Goal: Task Accomplishment & Management: Complete application form

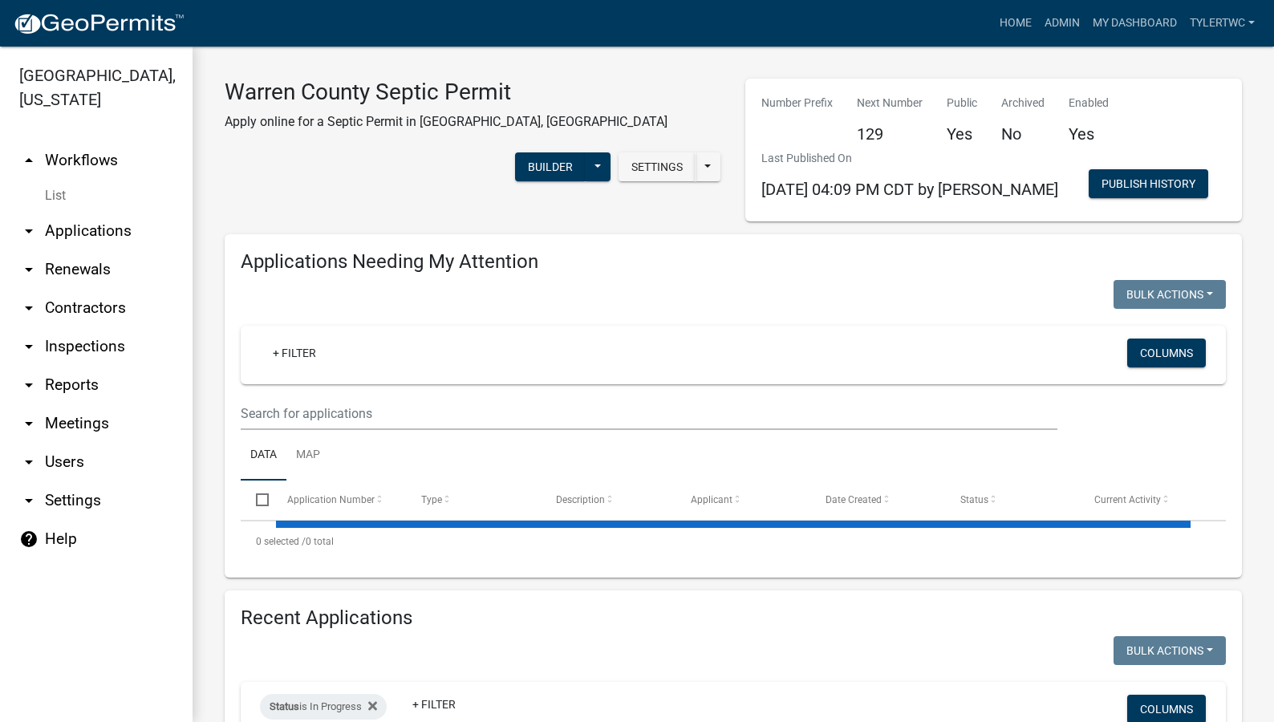
select select "2: 50"
select select "3: 100"
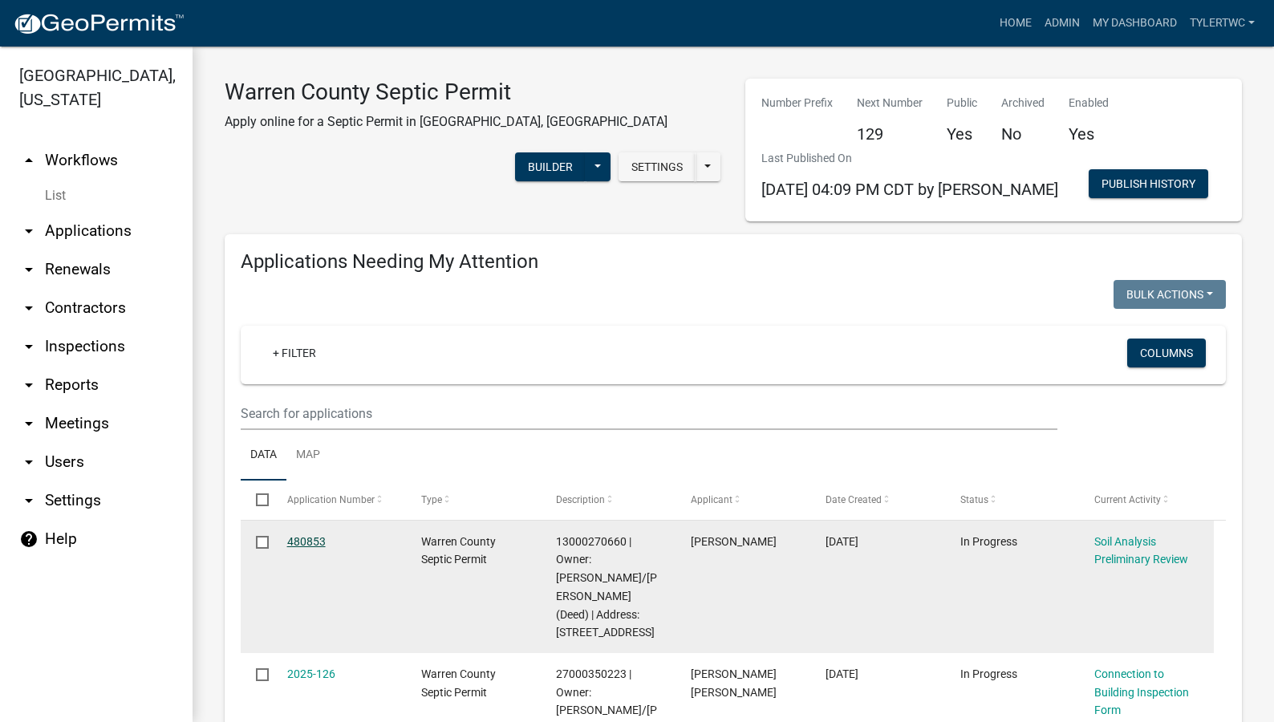
click at [311, 539] on link "480853" at bounding box center [306, 541] width 39 height 13
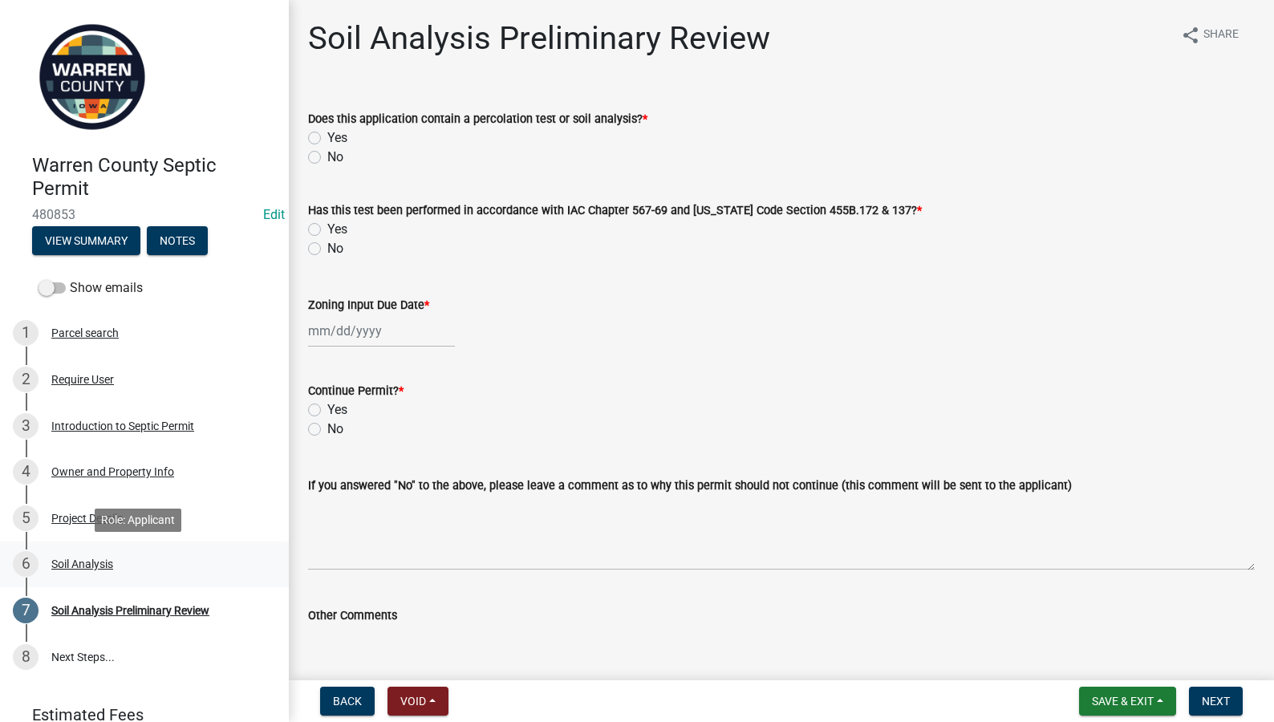
click at [90, 562] on div "Soil Analysis" at bounding box center [82, 563] width 62 height 11
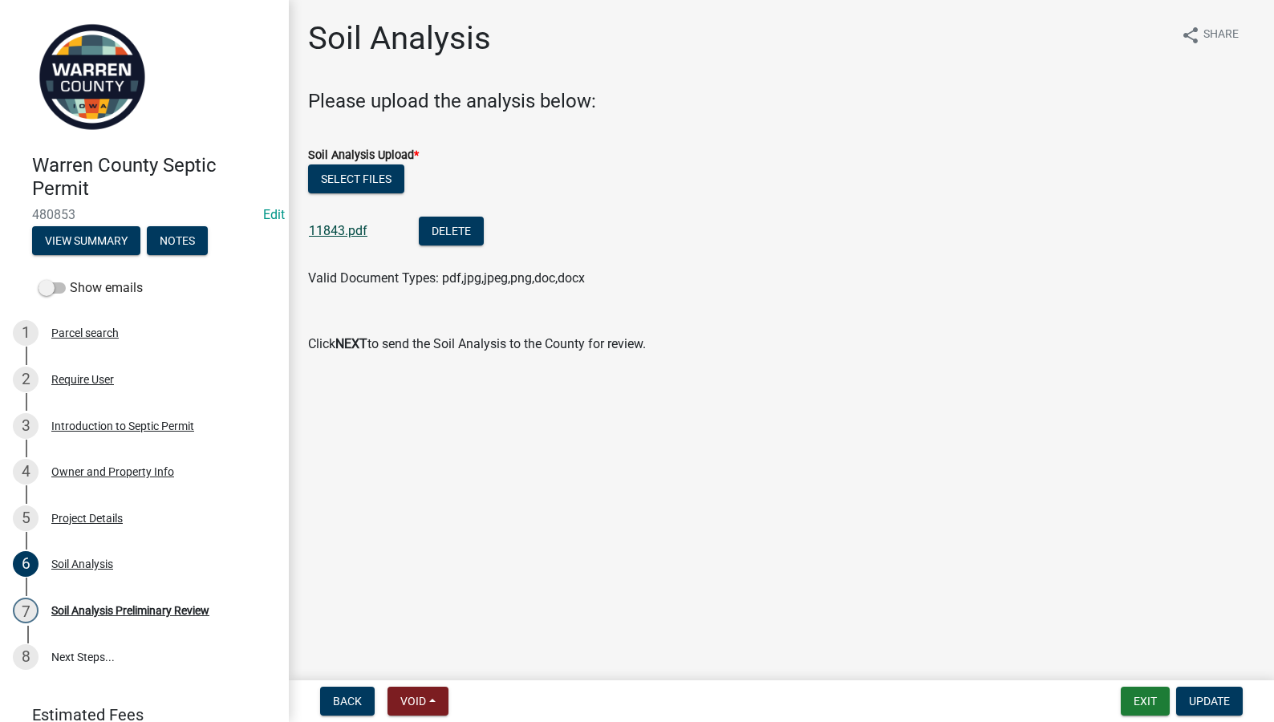
click at [334, 234] on link "11843.pdf" at bounding box center [338, 230] width 59 height 15
click at [129, 608] on div "Soil Analysis Preliminary Review" at bounding box center [130, 610] width 158 height 11
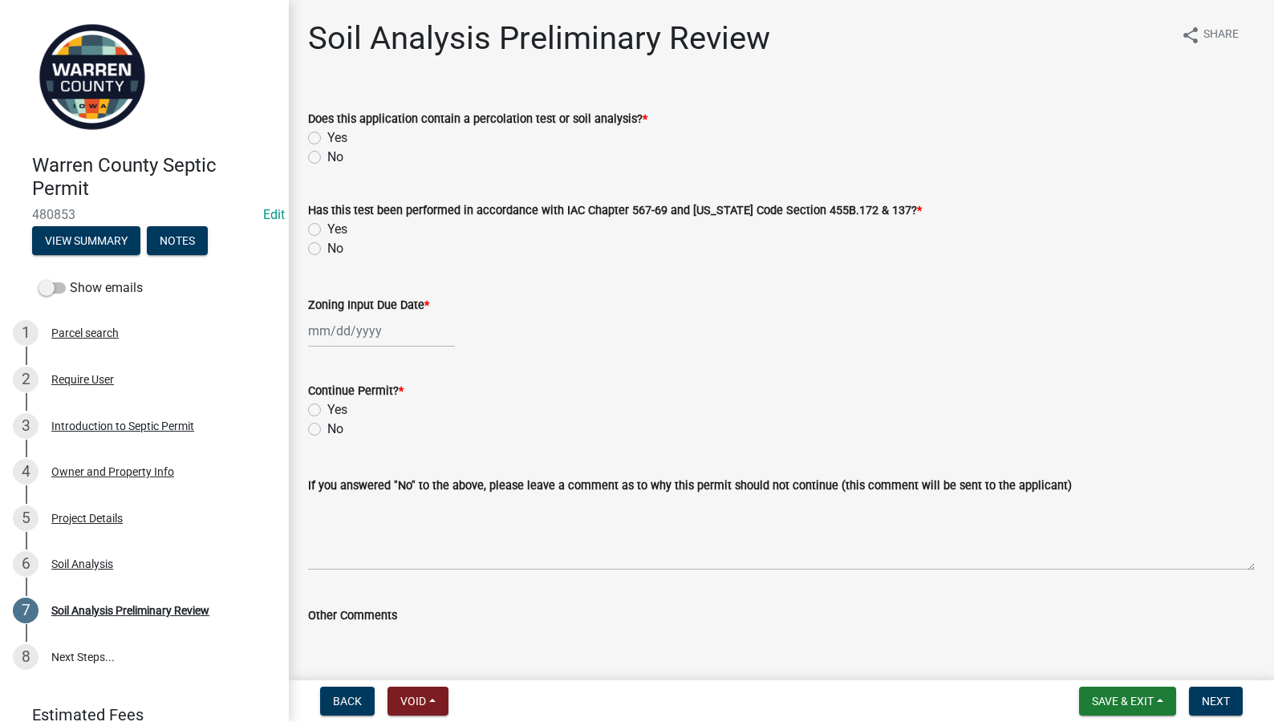
click at [307, 136] on div "Does this application contain a percolation test or soil analysis? * Yes No" at bounding box center [781, 128] width 971 height 77
click at [327, 136] on label "Yes" at bounding box center [337, 137] width 20 height 19
click at [327, 136] on input "Yes" at bounding box center [332, 133] width 10 height 10
radio input "true"
click at [327, 228] on label "Yes" at bounding box center [337, 229] width 20 height 19
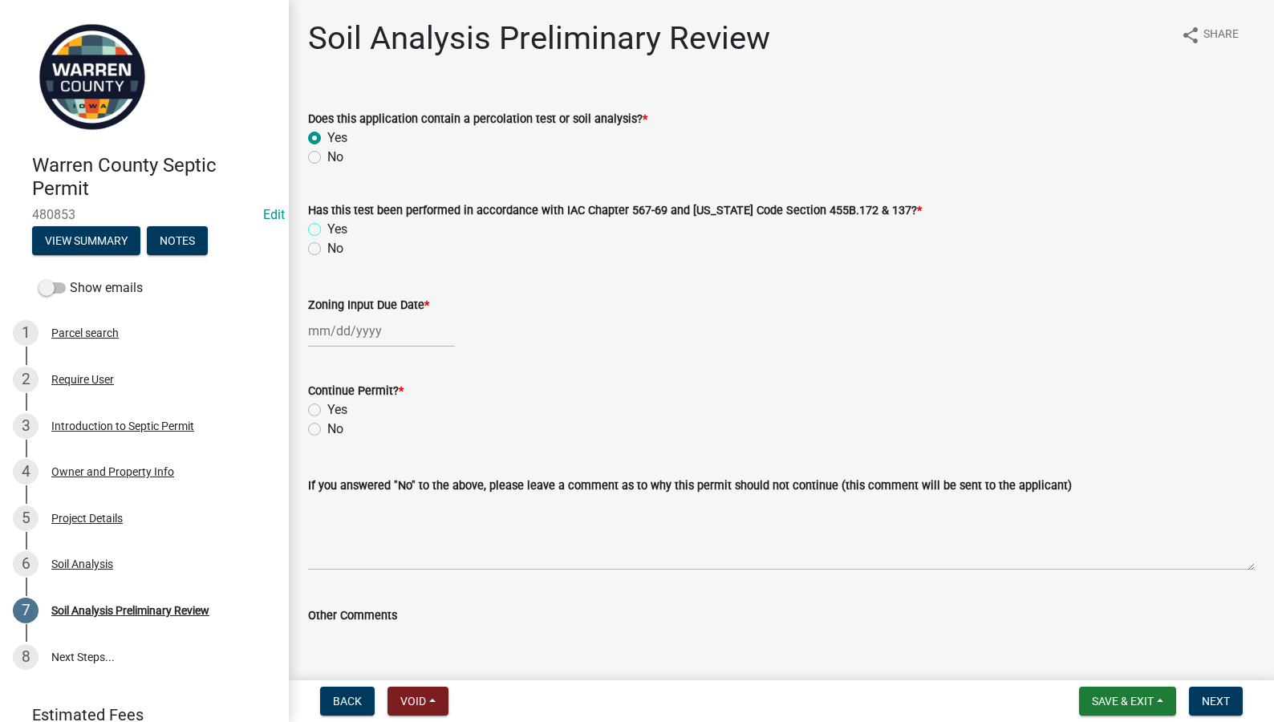
click at [327, 228] on input "Yes" at bounding box center [332, 225] width 10 height 10
radio input "true"
click at [324, 318] on div at bounding box center [381, 330] width 147 height 33
select select "9"
select select "2025"
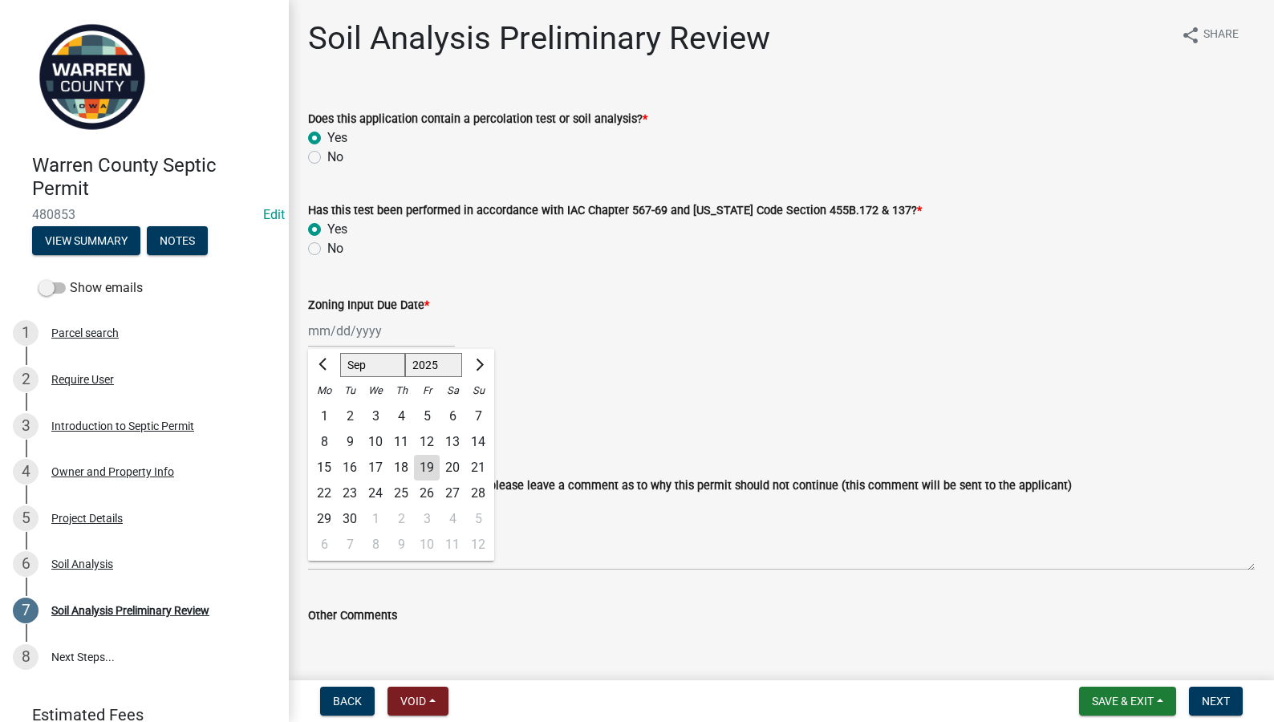
click at [427, 470] on div "19" at bounding box center [427, 468] width 26 height 26
type input "09/19/2025"
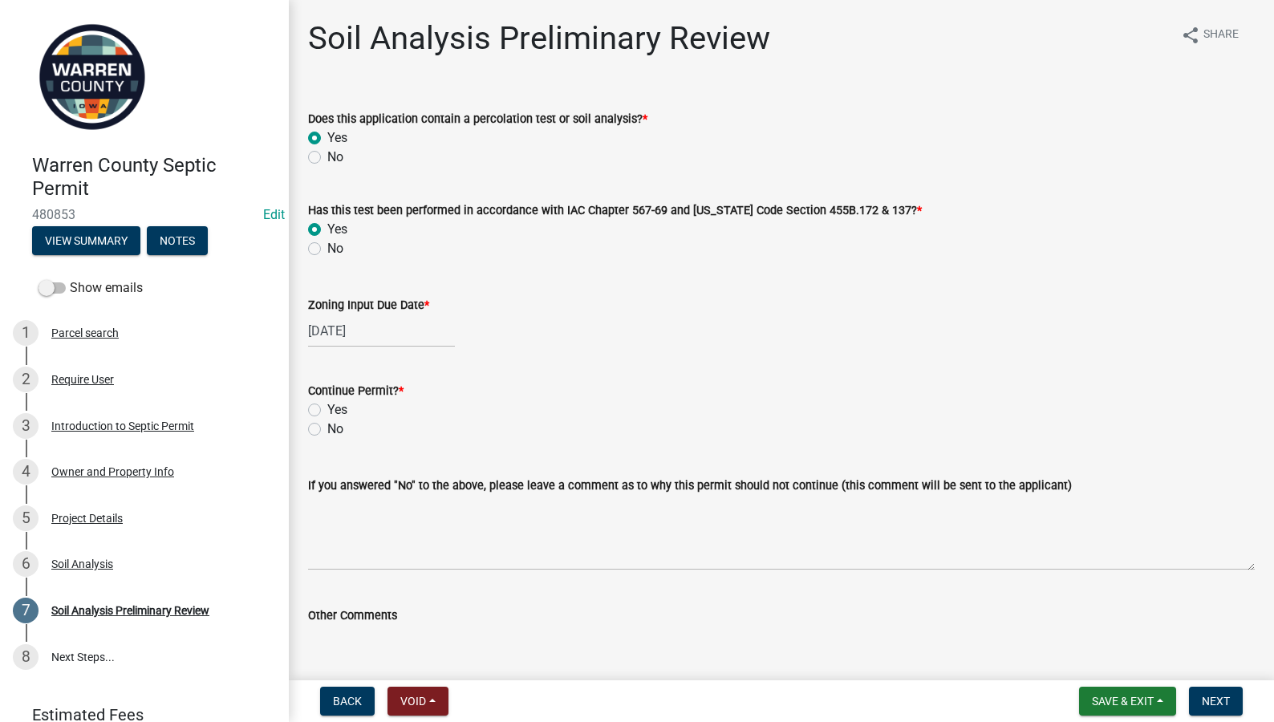
click at [327, 411] on label "Yes" at bounding box center [337, 409] width 20 height 19
click at [327, 411] on input "Yes" at bounding box center [332, 405] width 10 height 10
radio input "true"
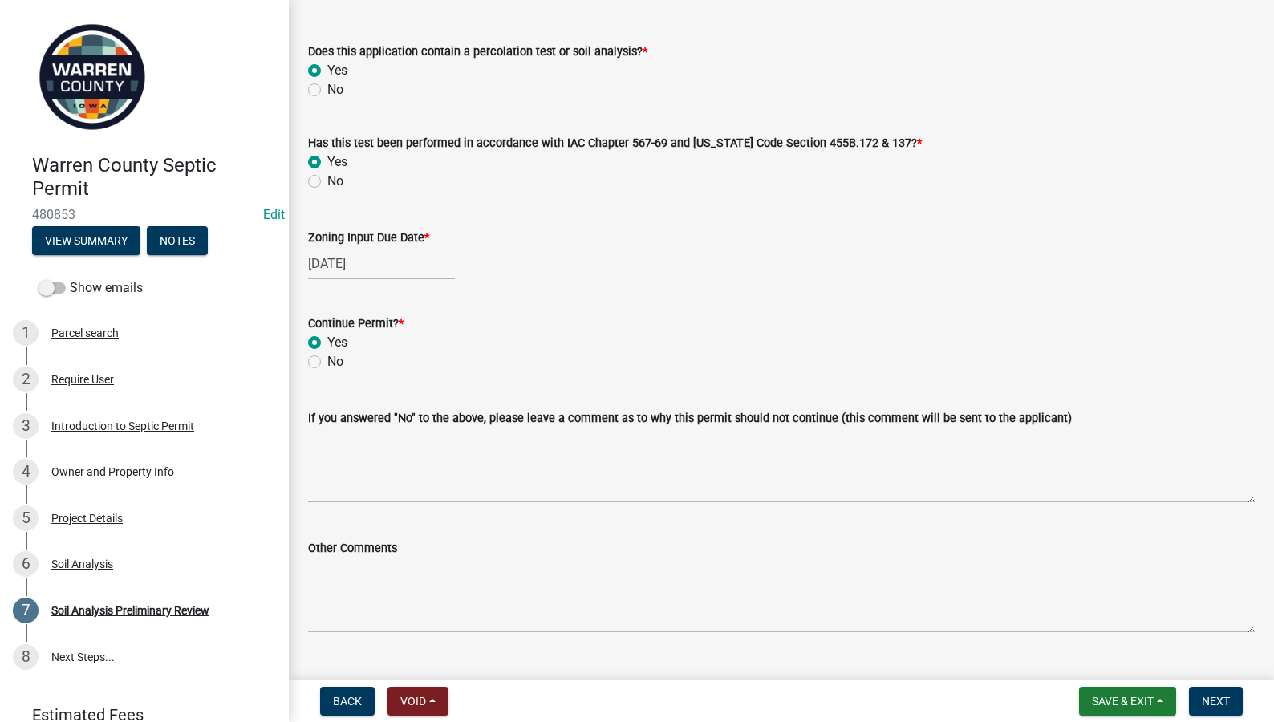
scroll to position [102, 0]
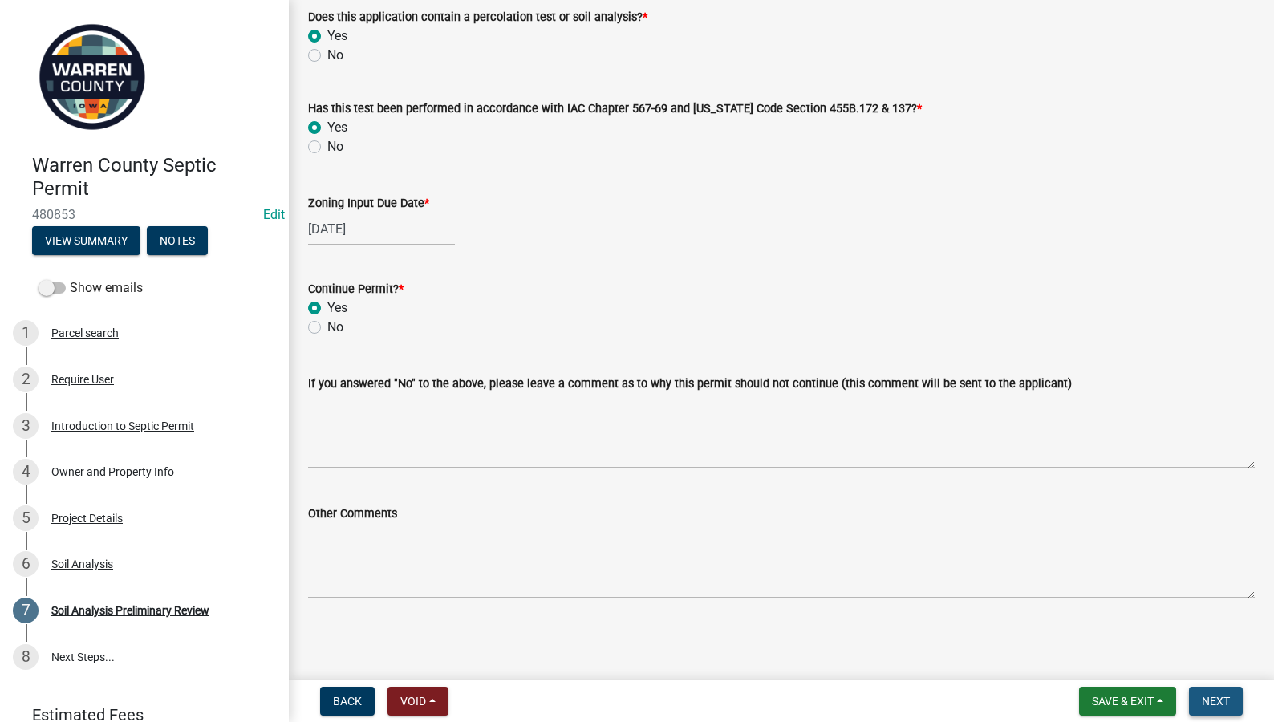
click at [1207, 691] on button "Next" at bounding box center [1216, 701] width 54 height 29
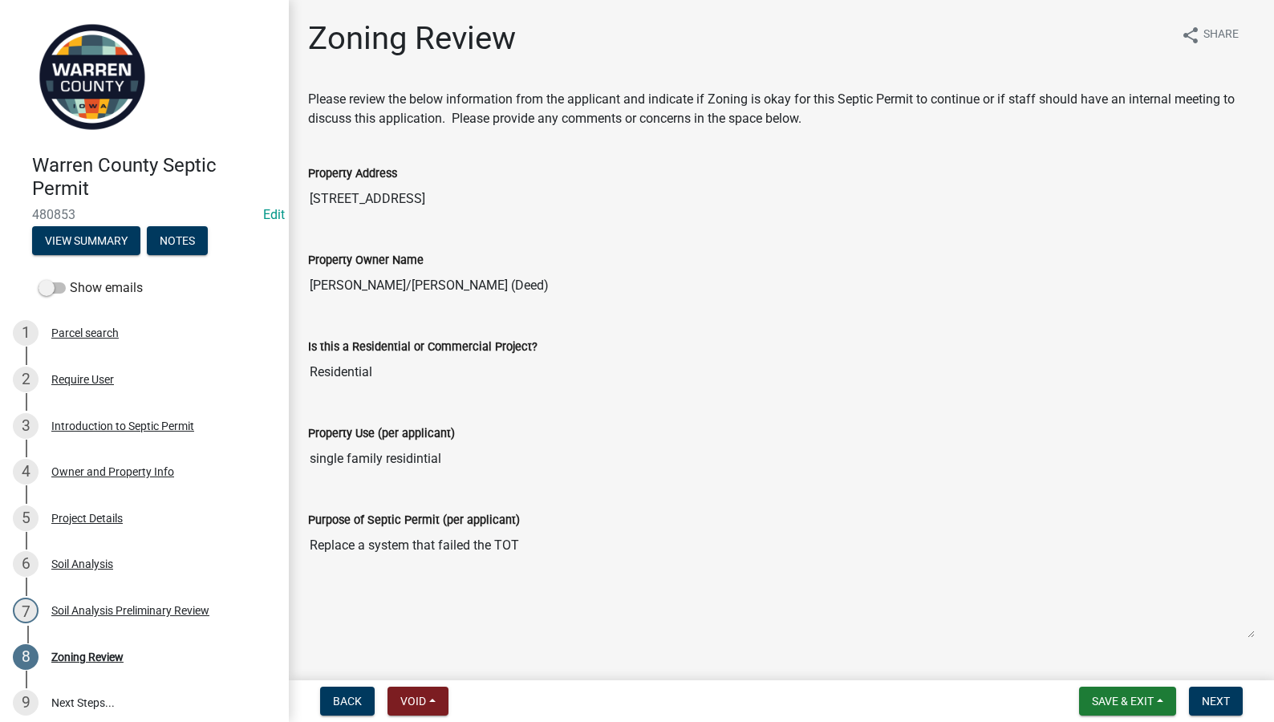
scroll to position [518, 0]
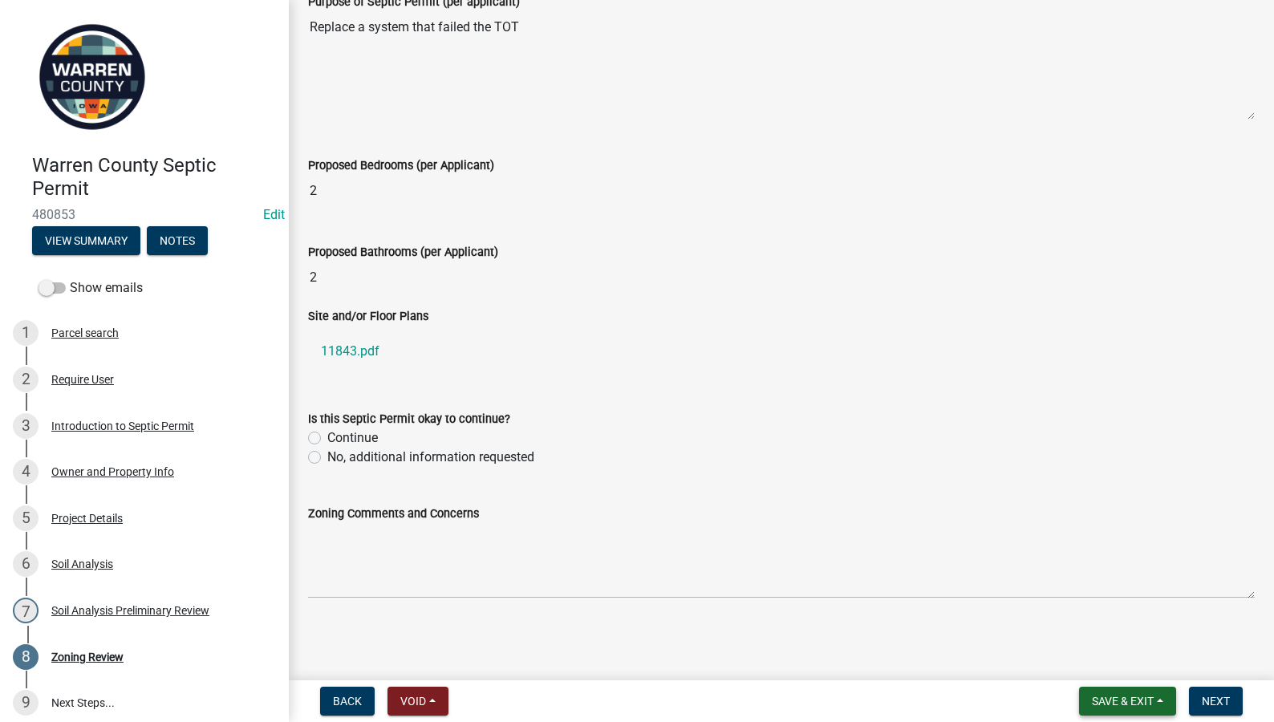
click at [1135, 699] on span "Save & Exit" at bounding box center [1123, 701] width 62 height 13
click at [1093, 659] on button "Save & Exit" at bounding box center [1112, 659] width 128 height 39
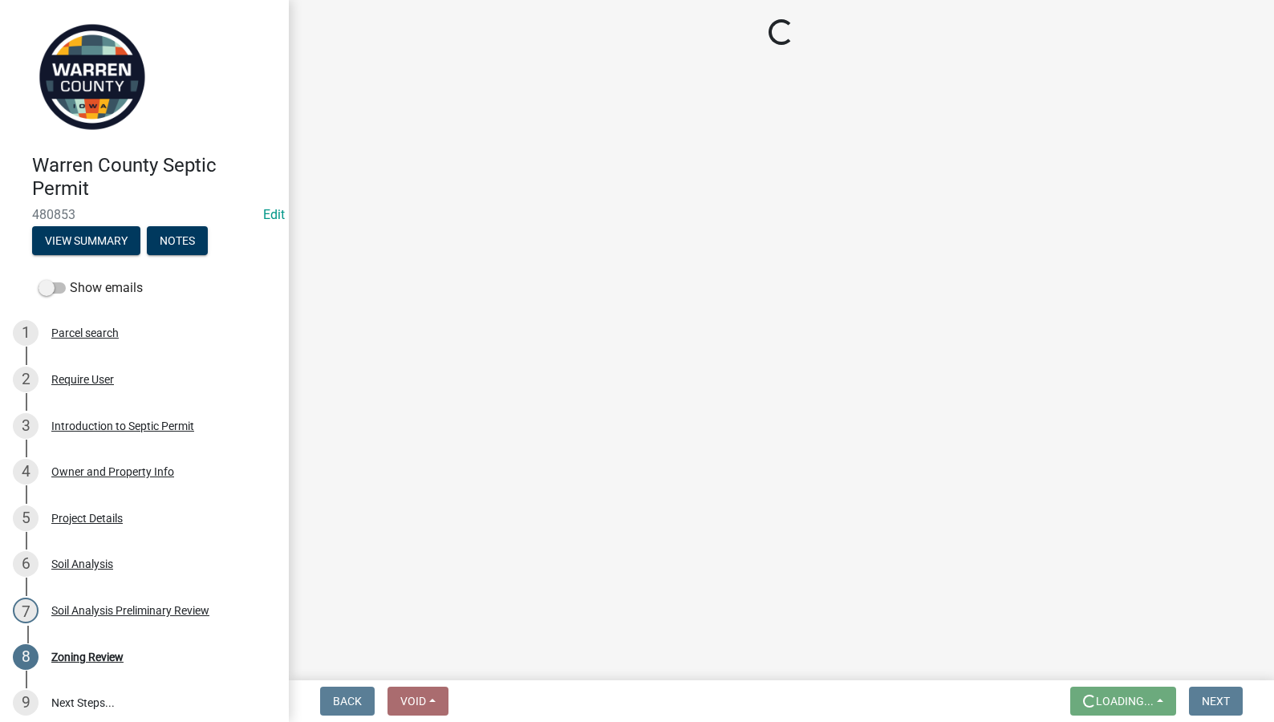
scroll to position [0, 0]
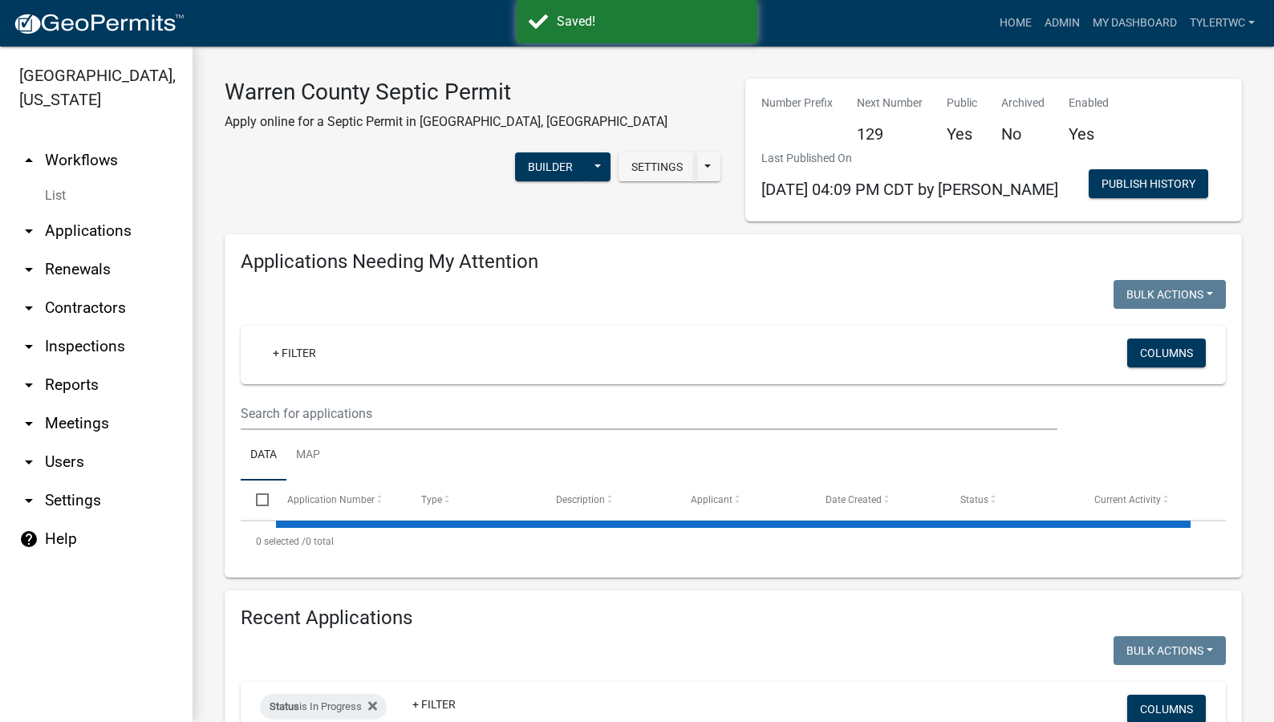
select select "2: 50"
select select "3: 100"
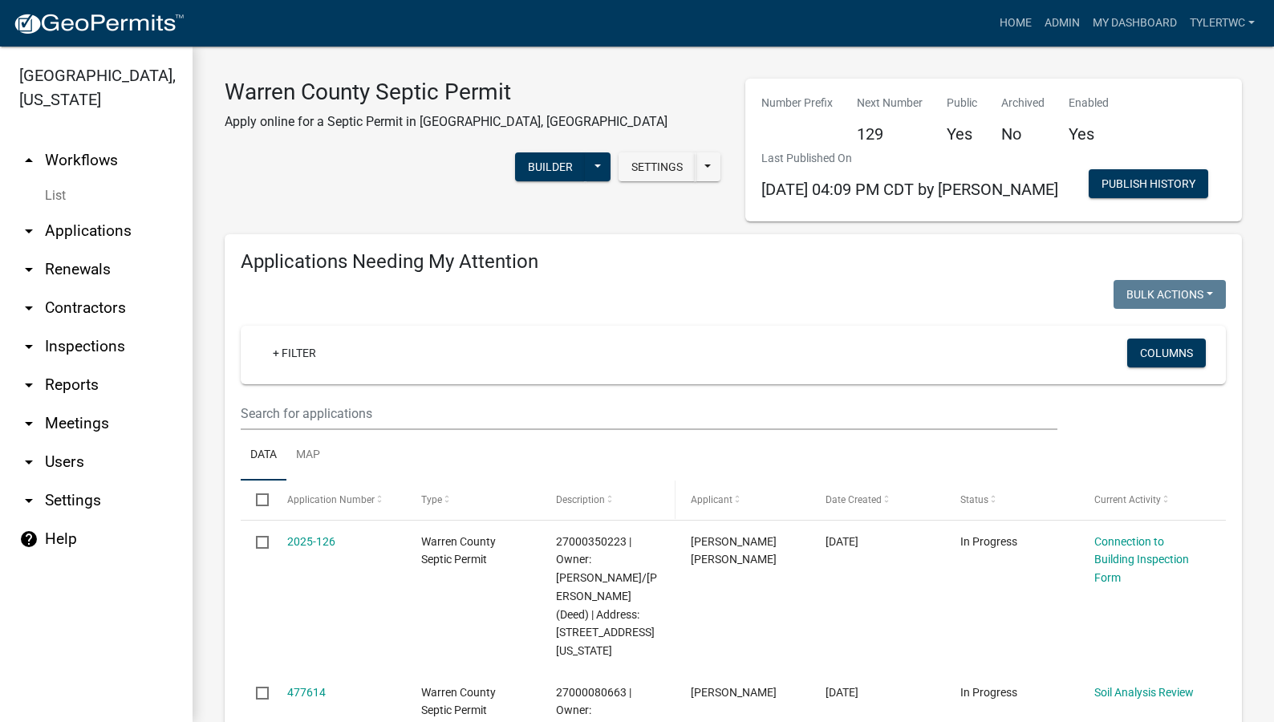
scroll to position [187, 0]
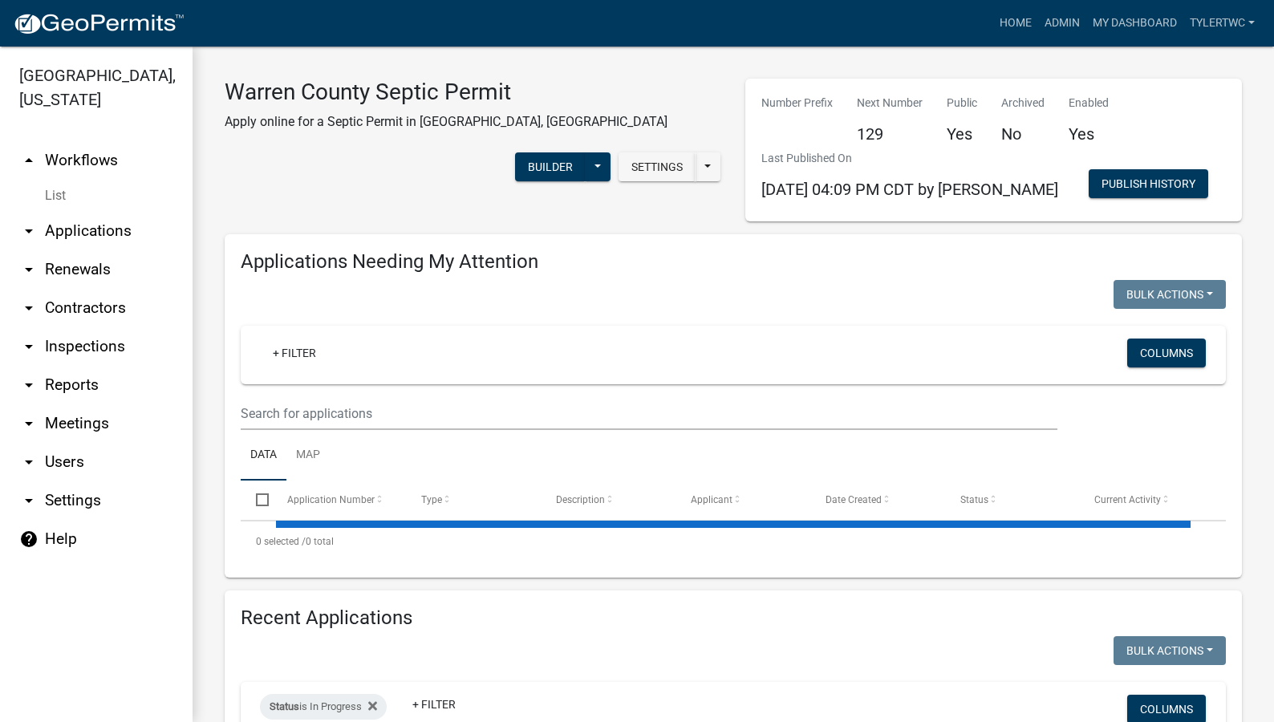
select select "2: 50"
select select "3: 100"
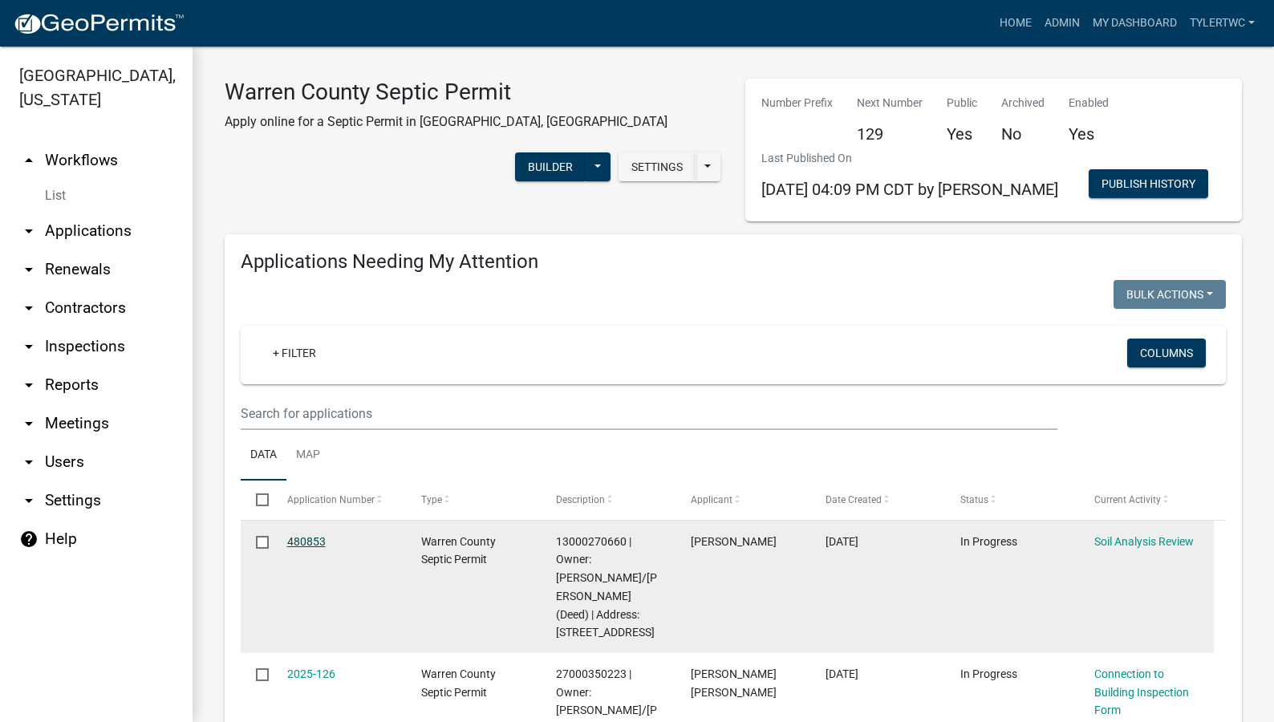
click at [318, 540] on link "480853" at bounding box center [306, 541] width 39 height 13
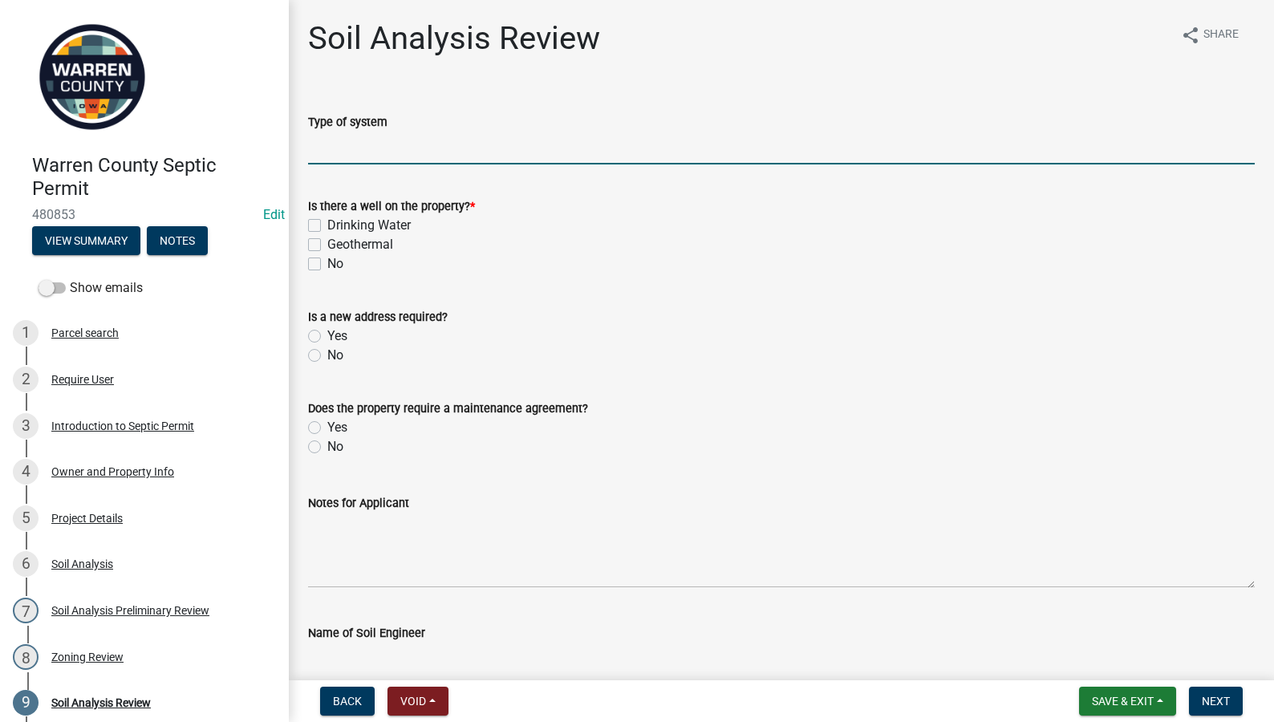
click at [329, 146] on input "Type of system" at bounding box center [781, 148] width 947 height 33
type input "Sand Filter"
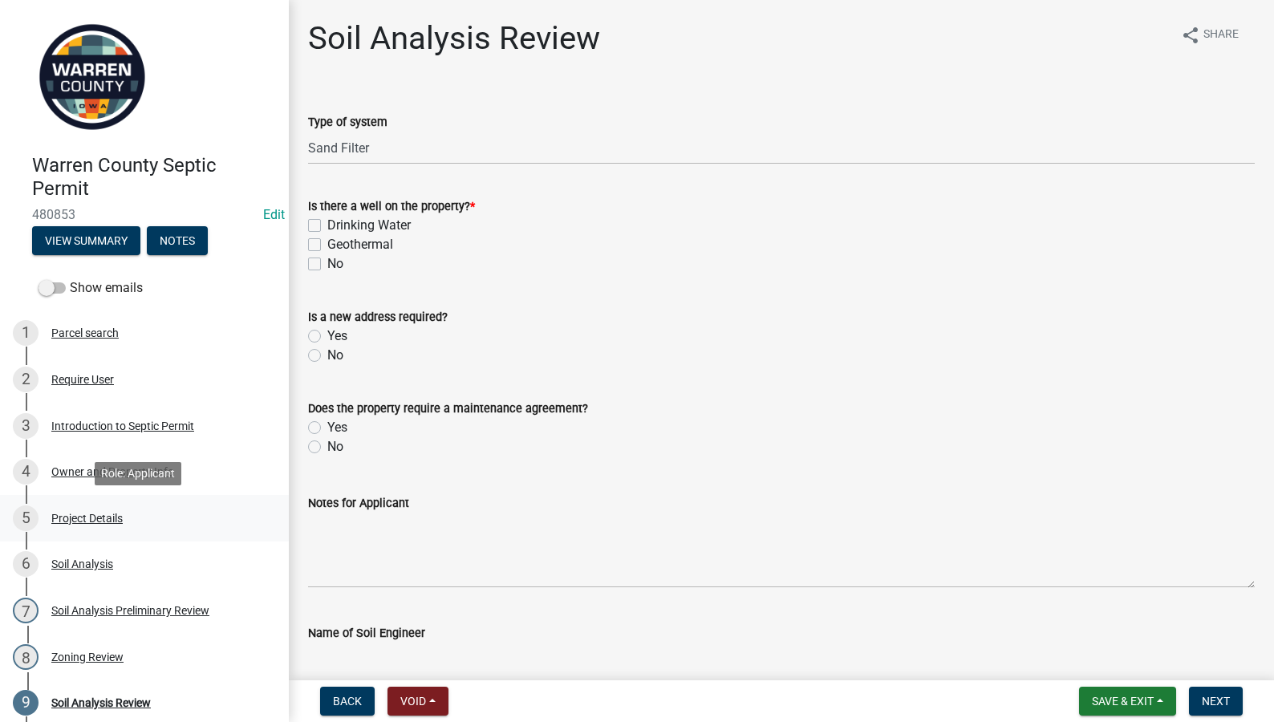
click at [82, 516] on div "Project Details" at bounding box center [86, 518] width 71 height 11
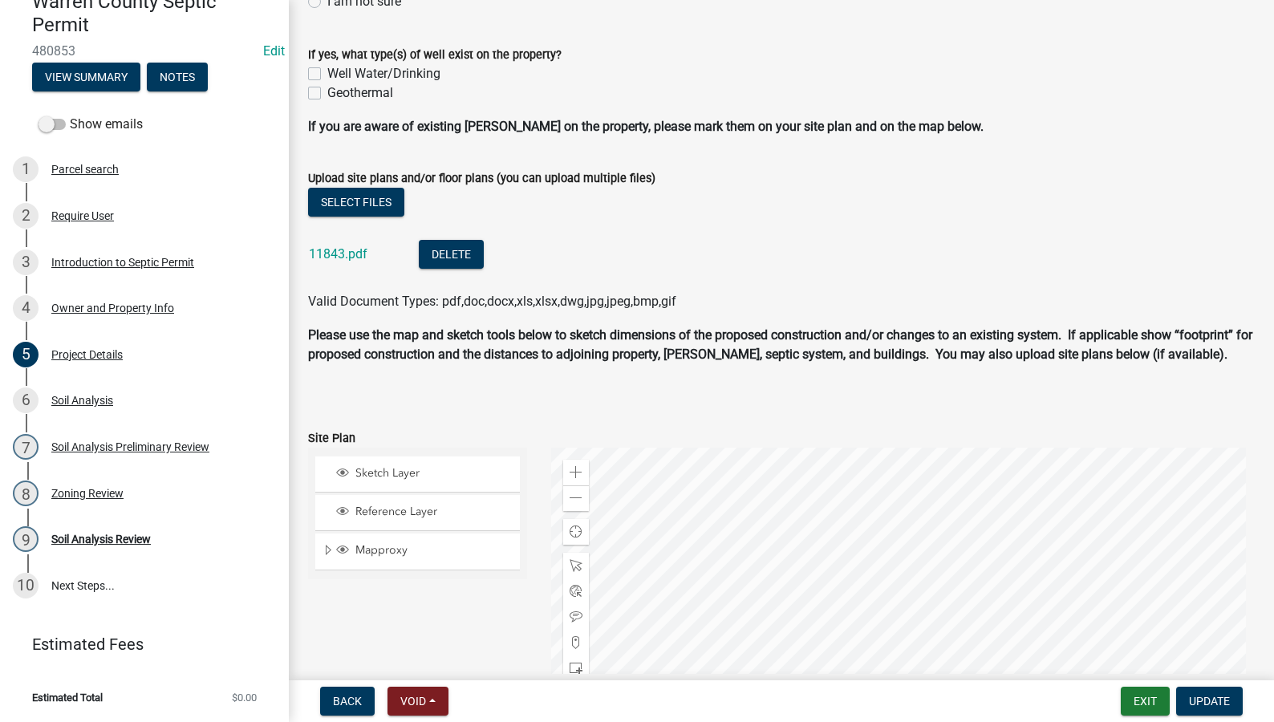
scroll to position [936, 0]
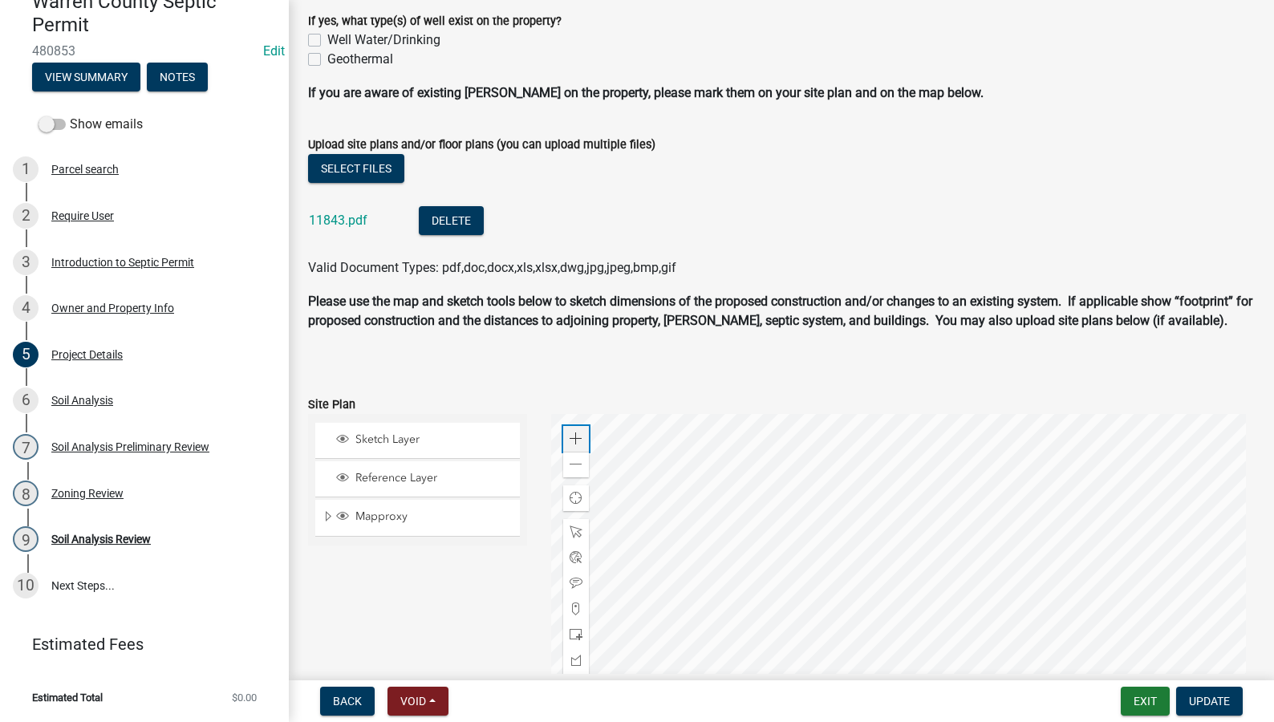
click at [570, 431] on div "Zoom in" at bounding box center [576, 439] width 26 height 26
click at [884, 596] on div at bounding box center [903, 614] width 704 height 401
click at [888, 560] on div at bounding box center [903, 614] width 704 height 401
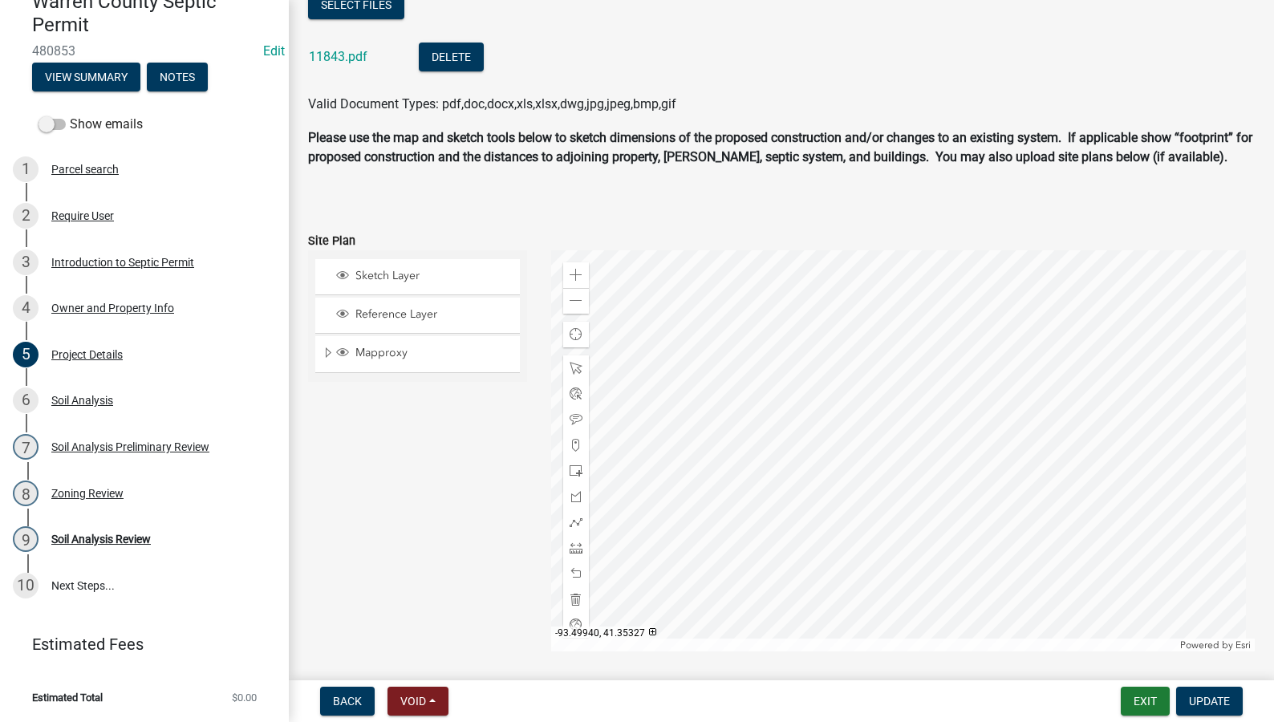
scroll to position [1123, 0]
